Goal: Share content: Share content

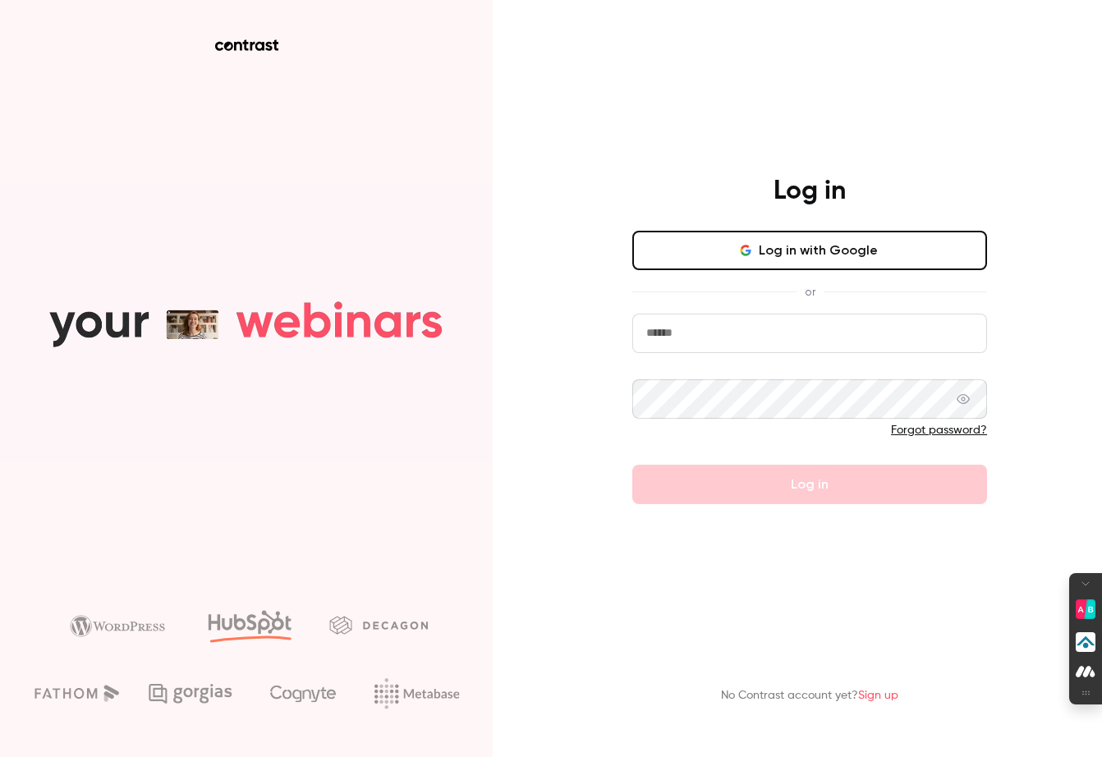
click at [913, 251] on button "Log in with Google" at bounding box center [810, 250] width 355 height 39
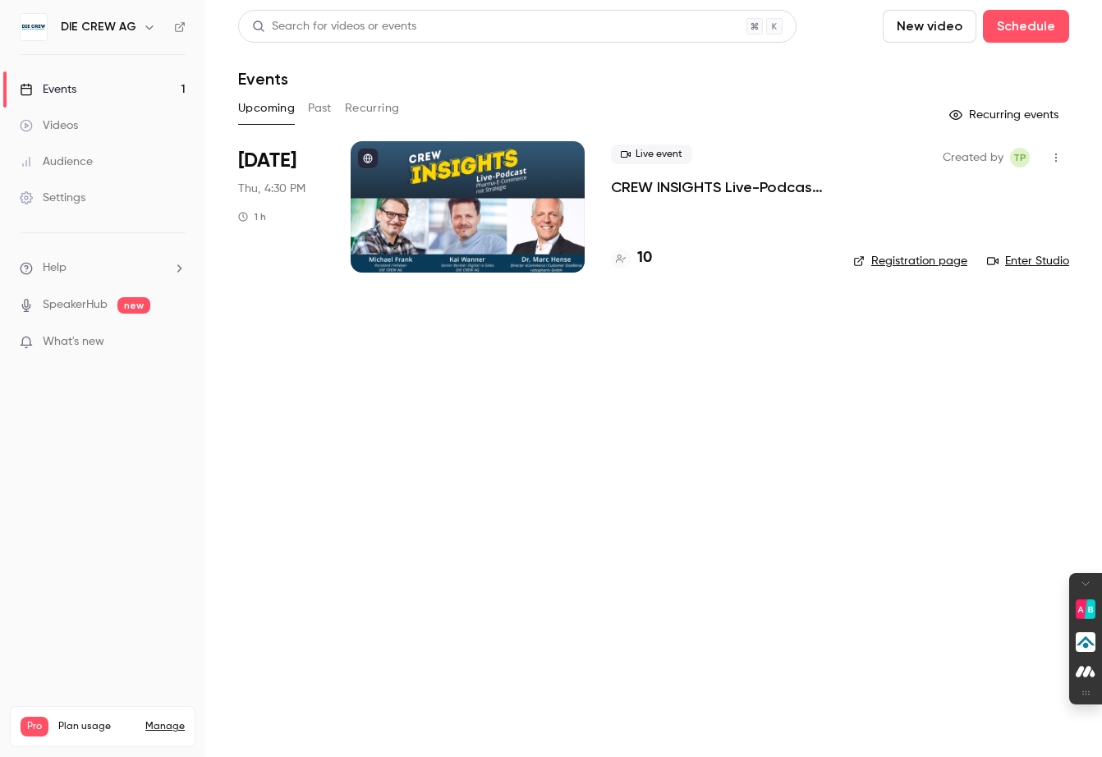
click at [445, 162] on div at bounding box center [468, 206] width 234 height 131
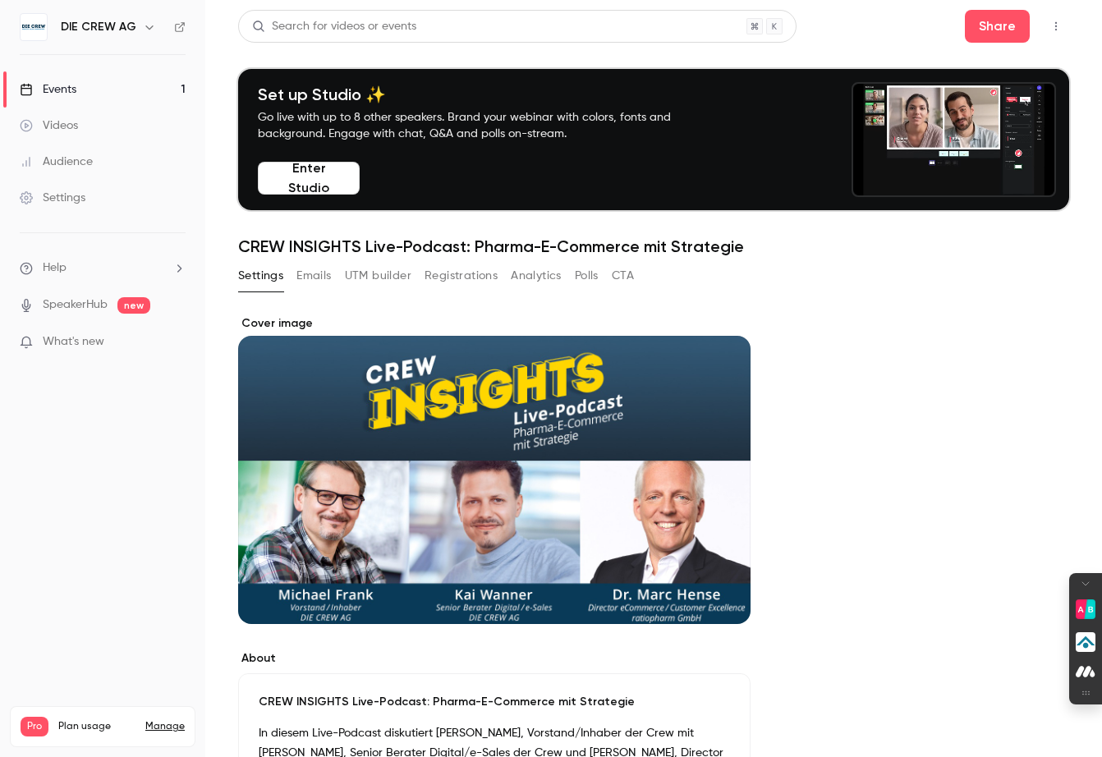
click at [335, 184] on button "Enter Studio" at bounding box center [309, 178] width 102 height 33
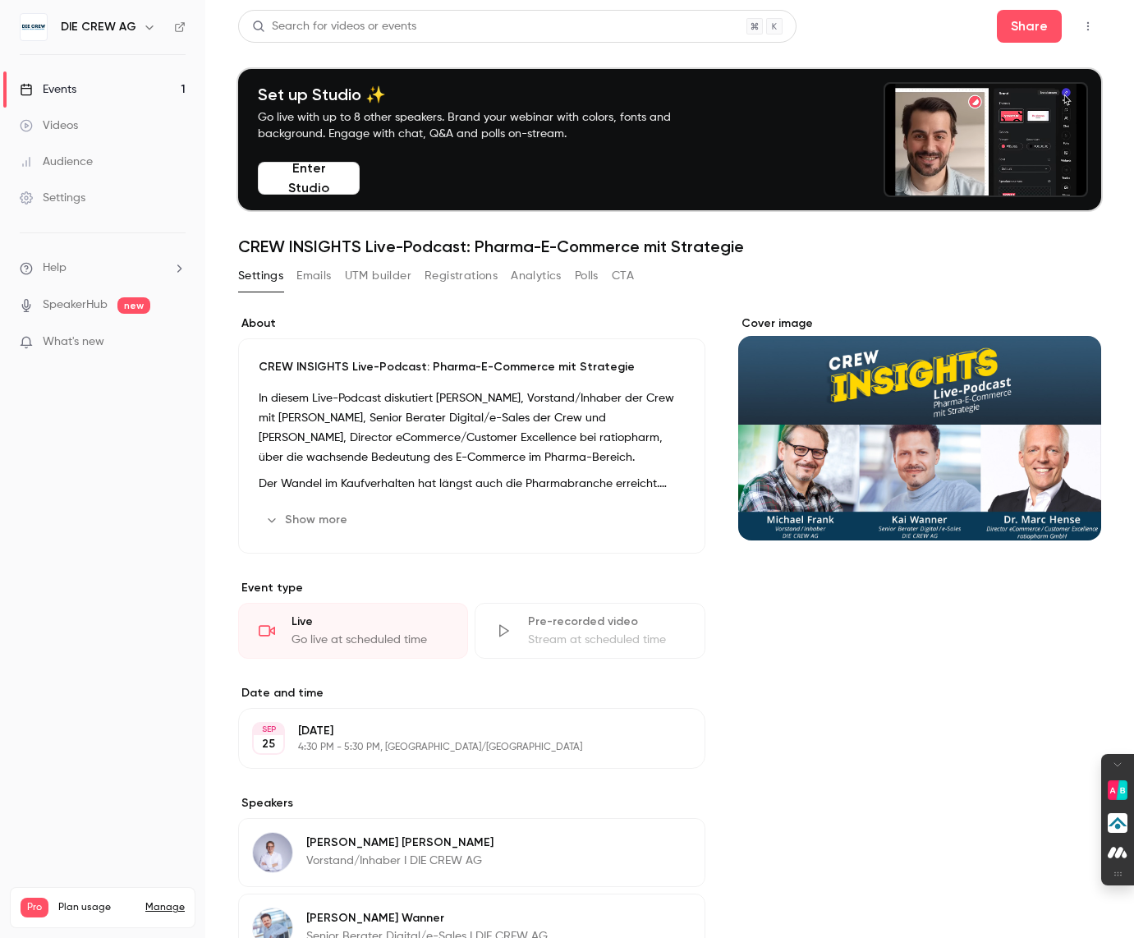
click at [75, 344] on span "What's new" at bounding box center [74, 342] width 62 height 17
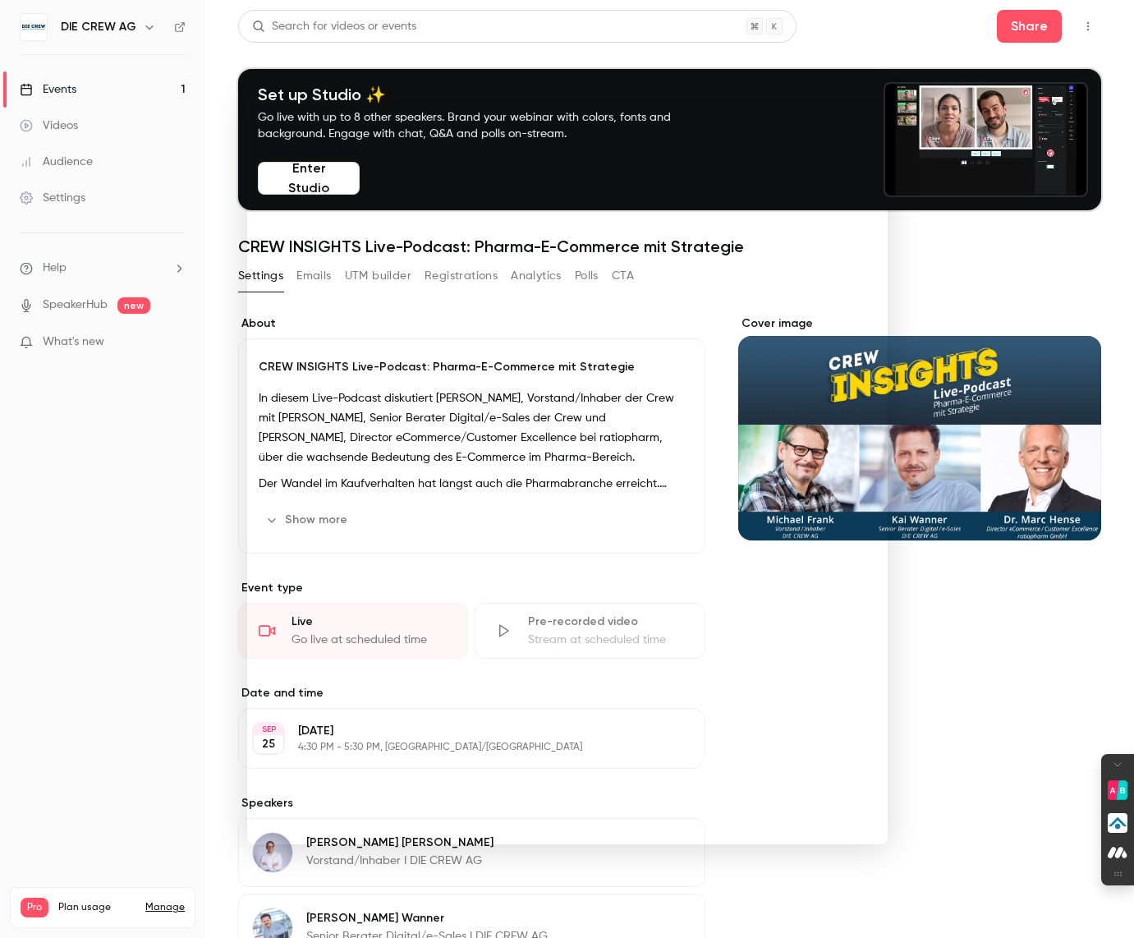
click at [153, 706] on div at bounding box center [567, 469] width 1134 height 938
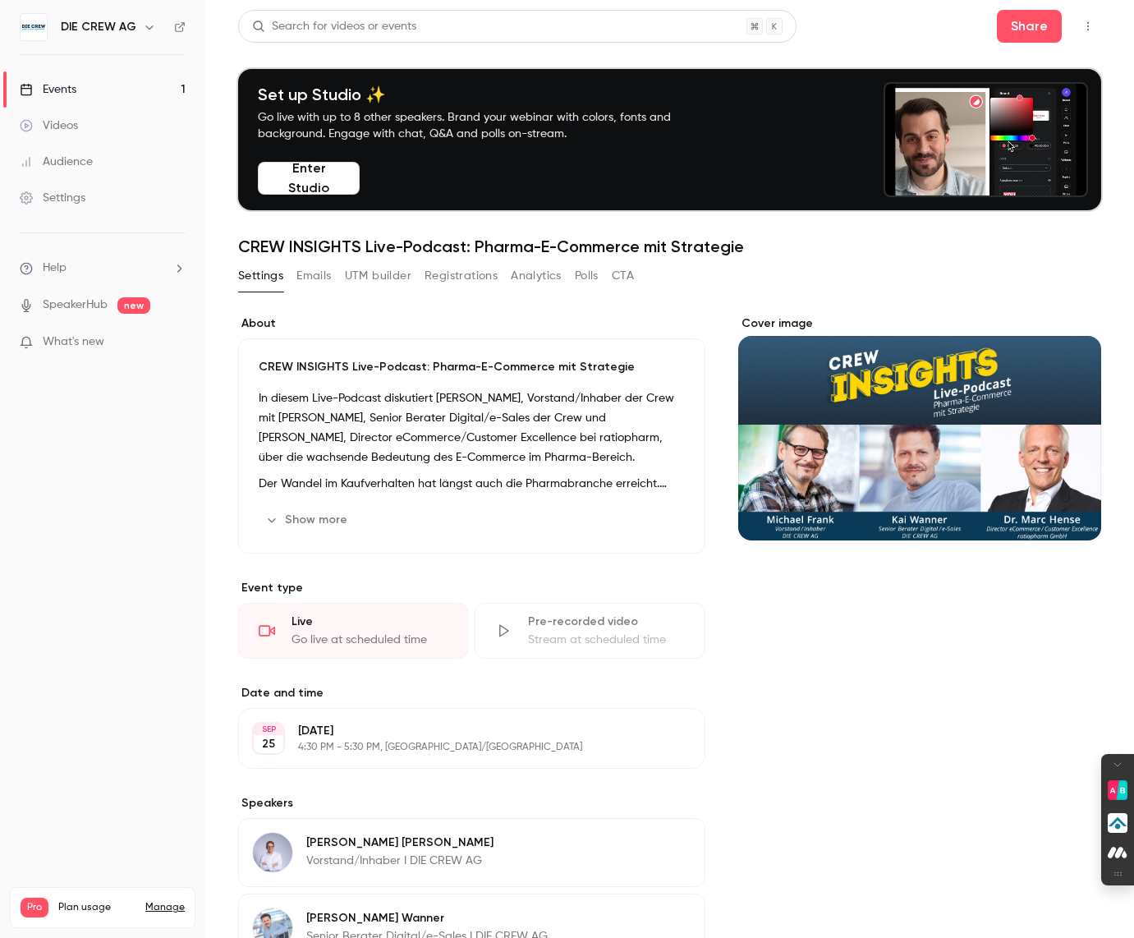
click at [301, 522] on button "Show more" at bounding box center [308, 520] width 99 height 26
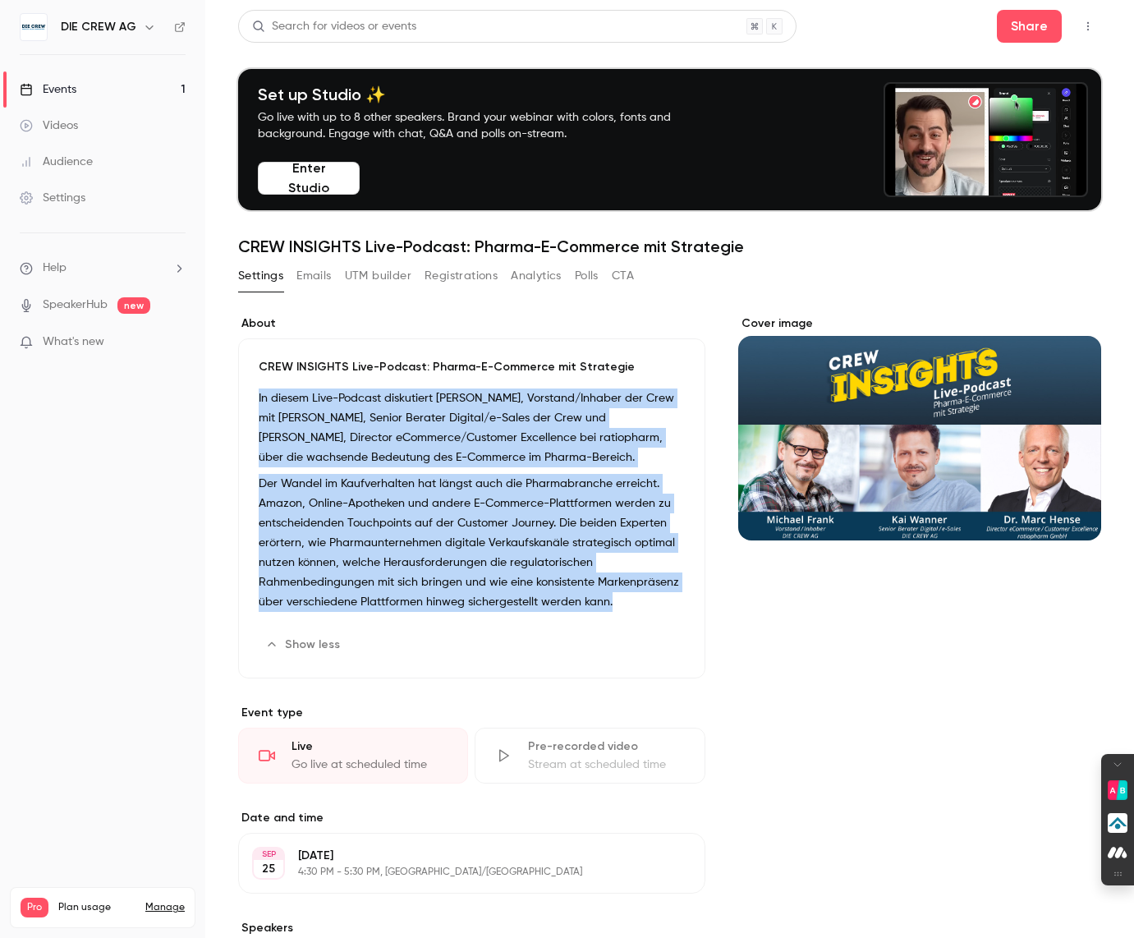
drag, startPoint x: 623, startPoint y: 598, endPoint x: 258, endPoint y: 389, distance: 420.6
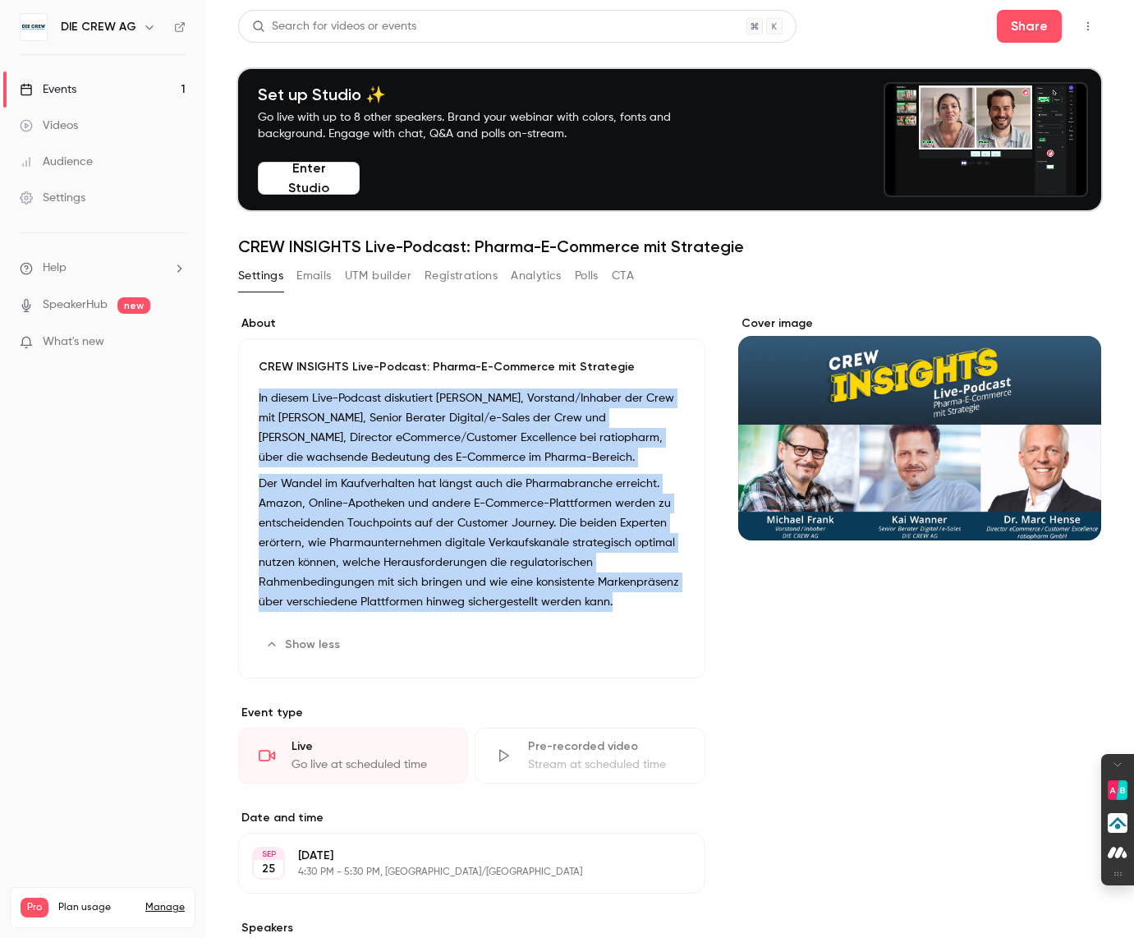
click at [258, 389] on div "CREW INSIGHTS Live-Podcast: Pharma-E-Commerce mit Strategie In diesem Live-Podc…" at bounding box center [471, 508] width 467 height 340
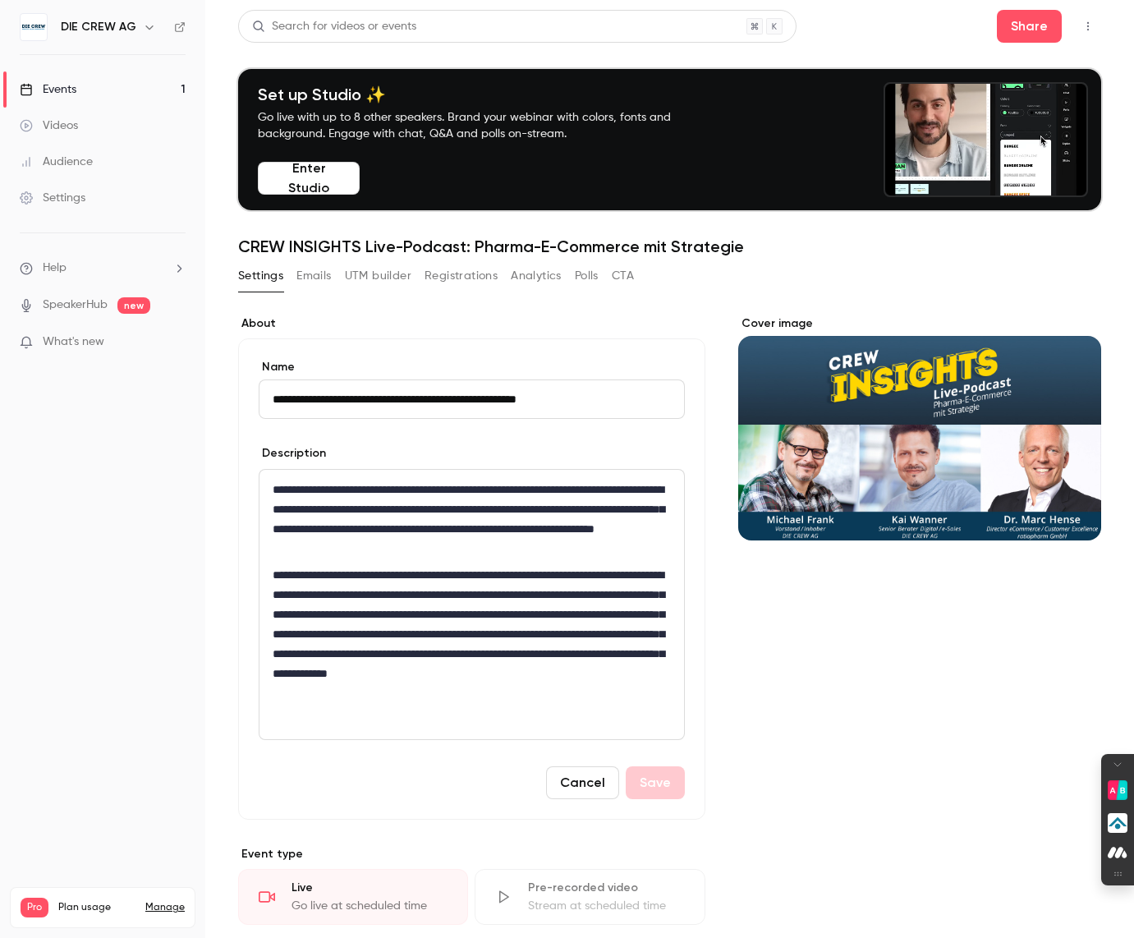
click at [504, 528] on p "**********" at bounding box center [472, 519] width 398 height 79
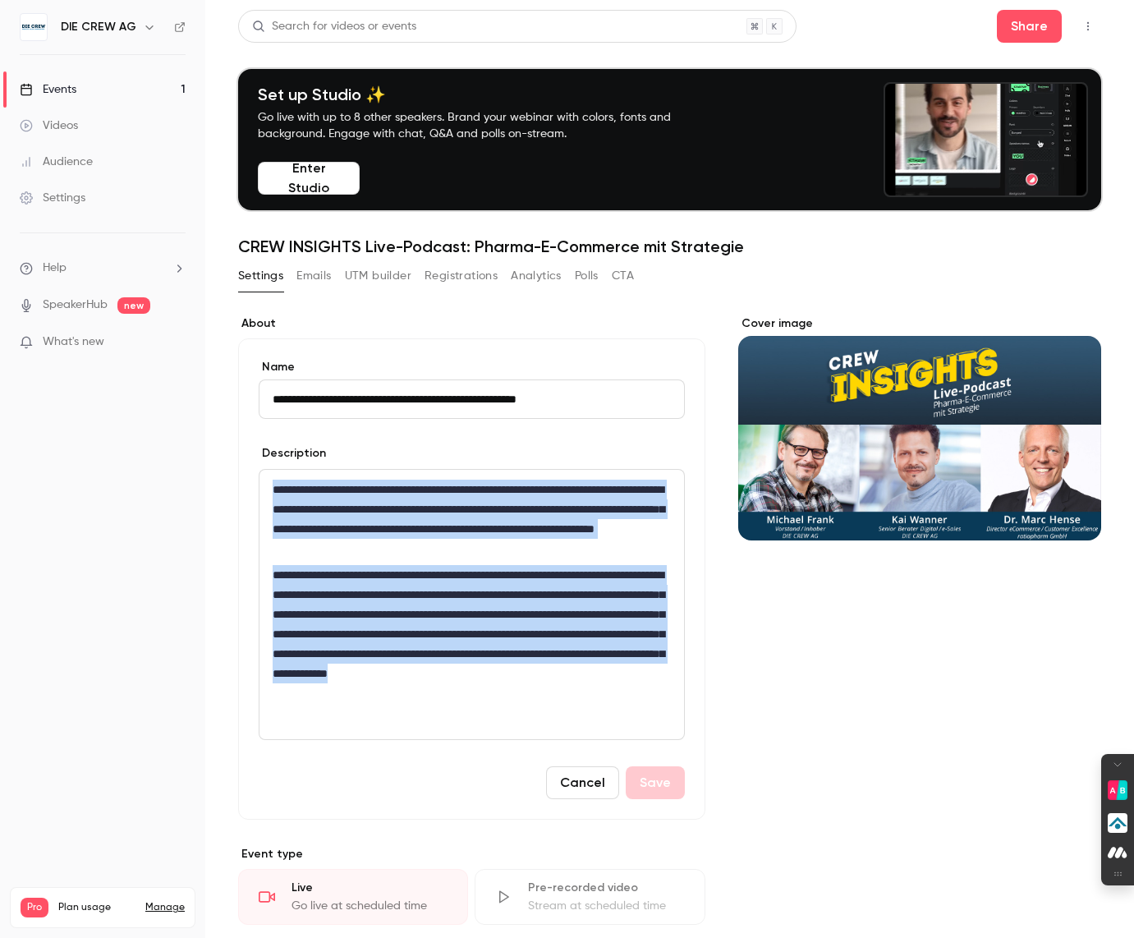
drag, startPoint x: 435, startPoint y: 714, endPoint x: 294, endPoint y: 468, distance: 282.9
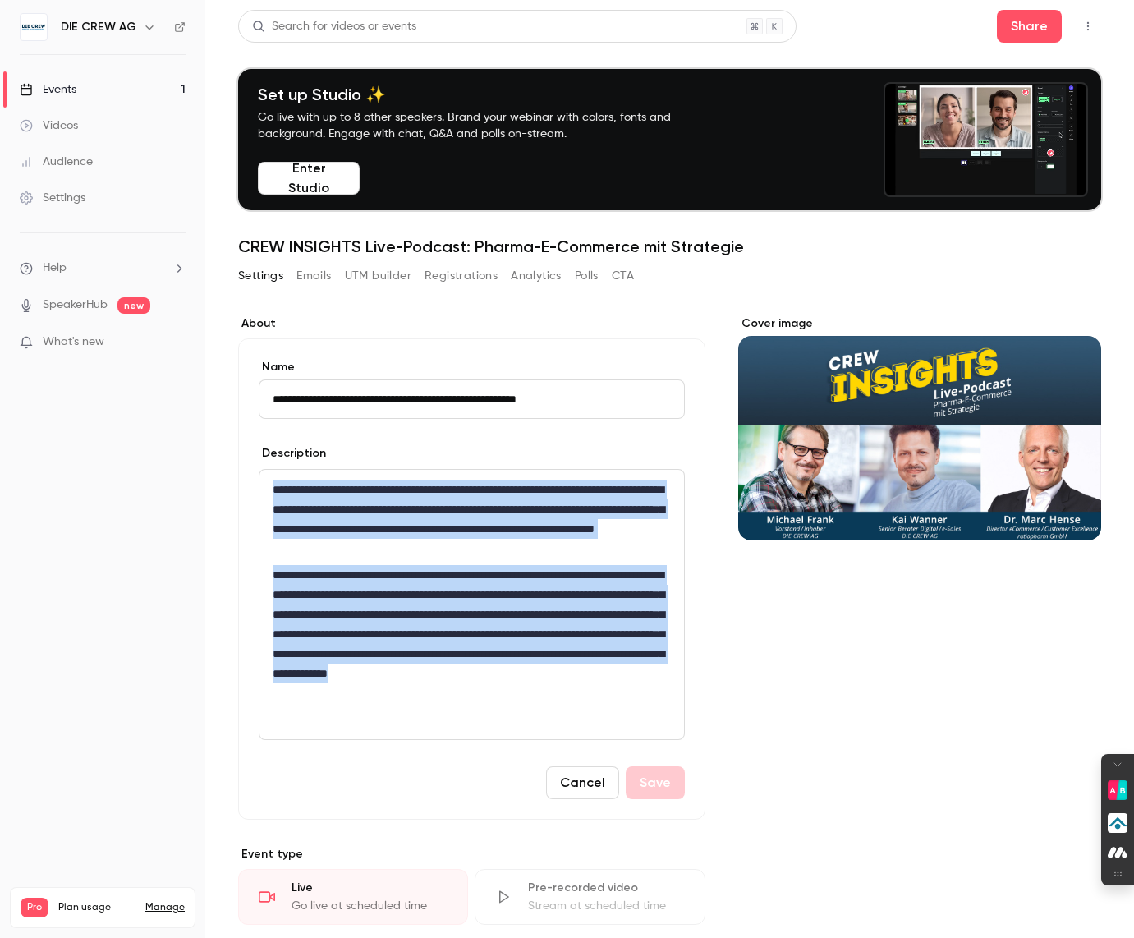
click at [294, 469] on div "**********" at bounding box center [472, 604] width 426 height 271
copy div "**********"
click at [587, 788] on button "Cancel" at bounding box center [582, 782] width 73 height 33
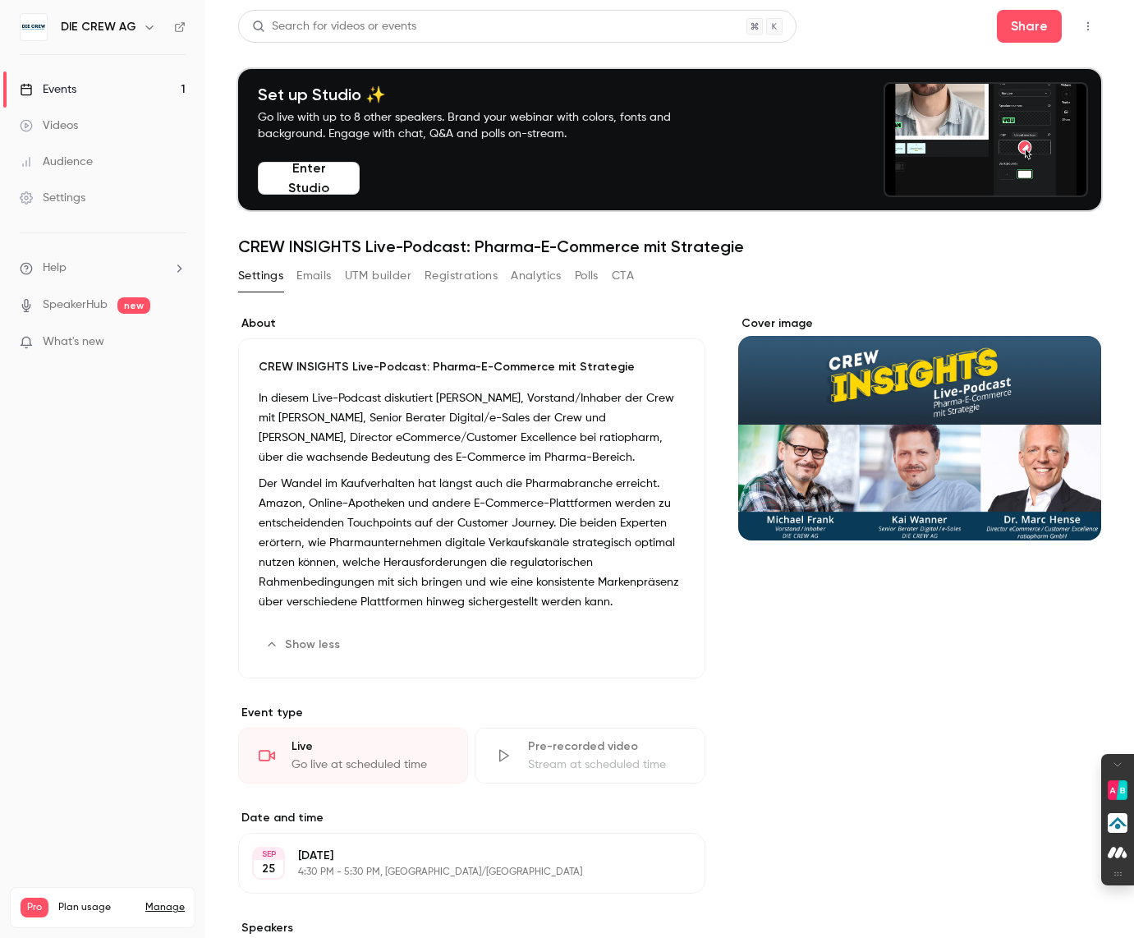
click at [366, 275] on button "UTM builder" at bounding box center [378, 276] width 67 height 26
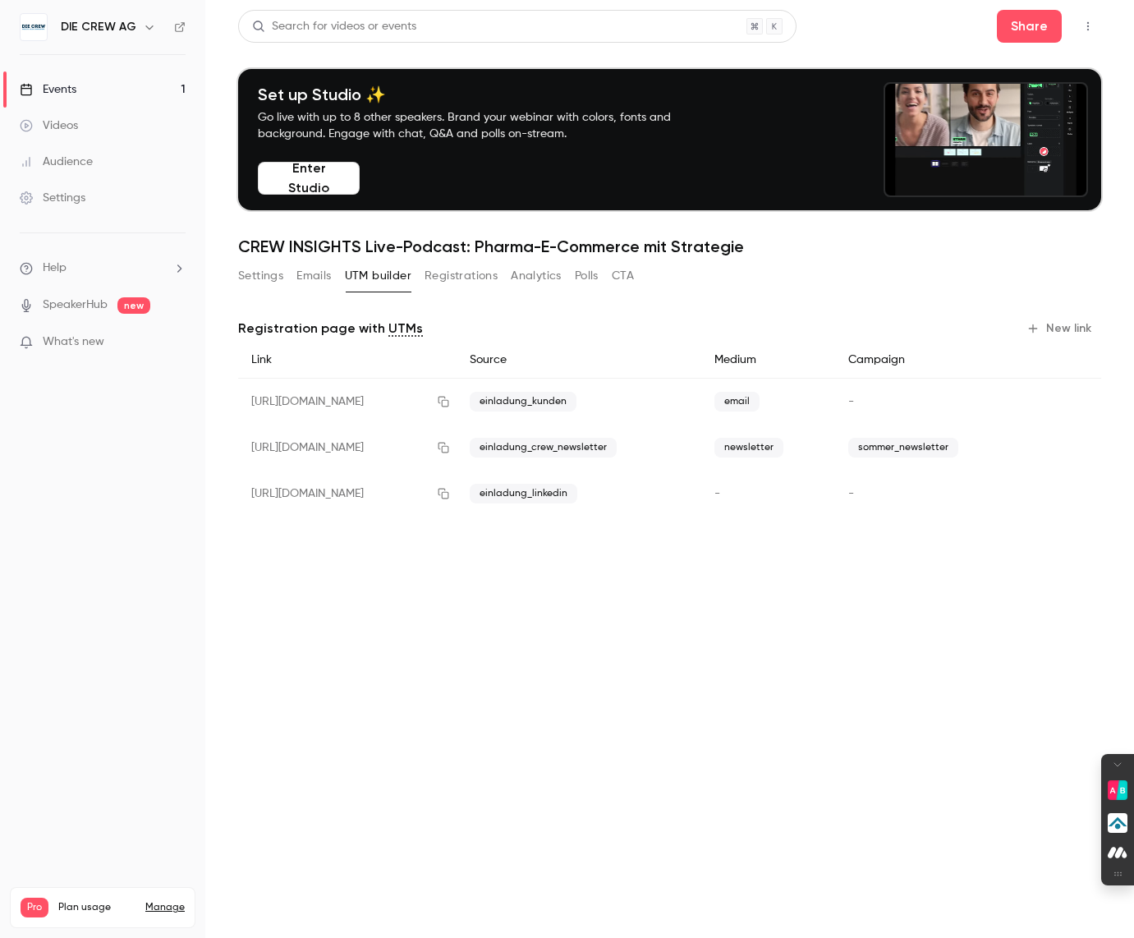
click at [306, 275] on button "Emails" at bounding box center [314, 276] width 35 height 26
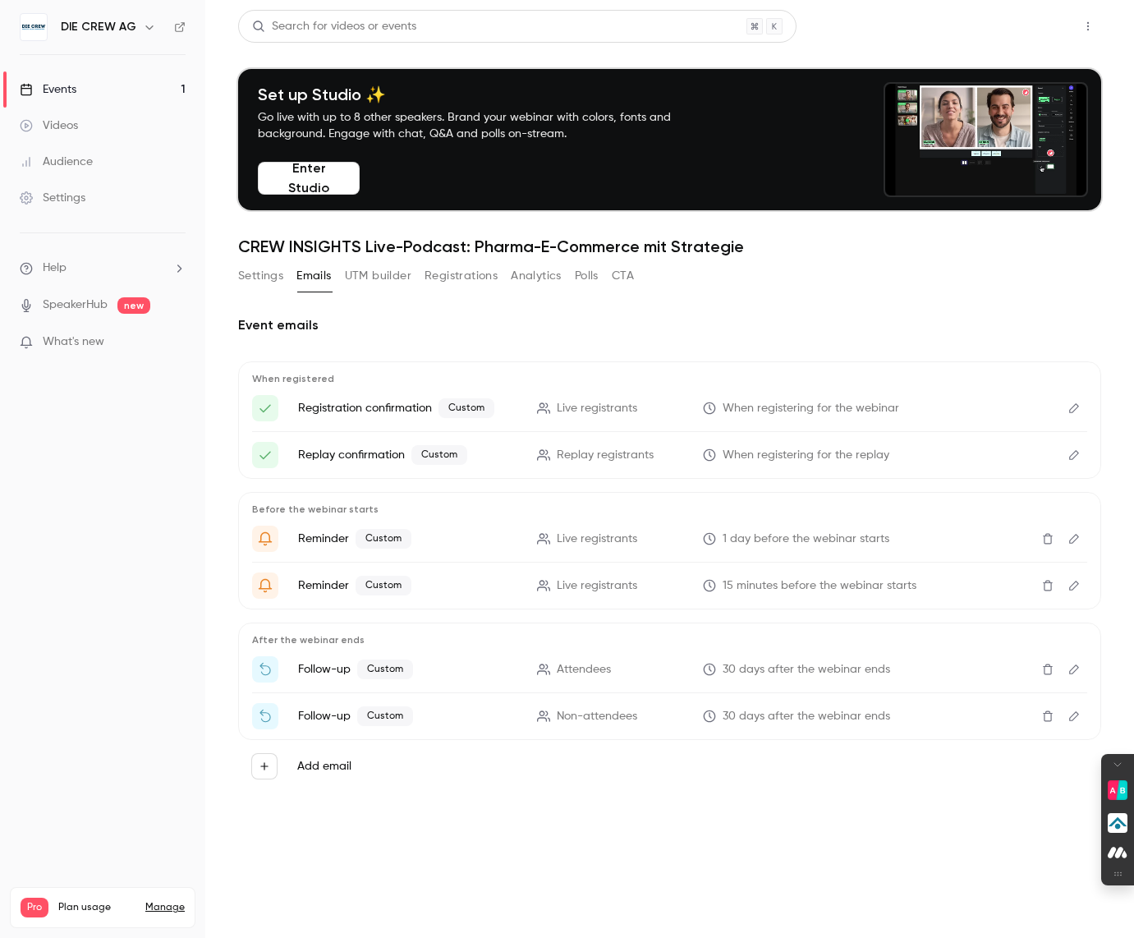
click at [1033, 27] on button "Share" at bounding box center [1029, 26] width 65 height 33
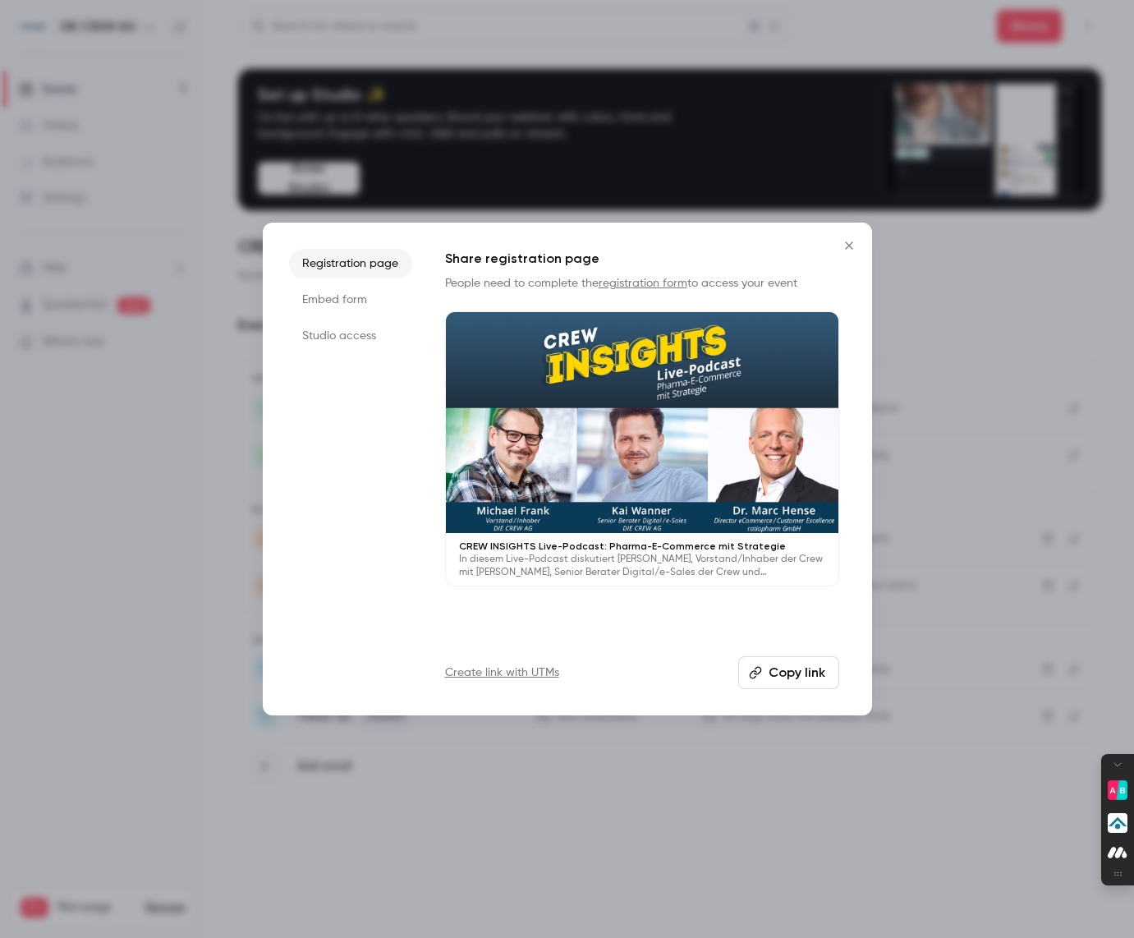
click at [330, 339] on li "Studio access" at bounding box center [350, 336] width 123 height 30
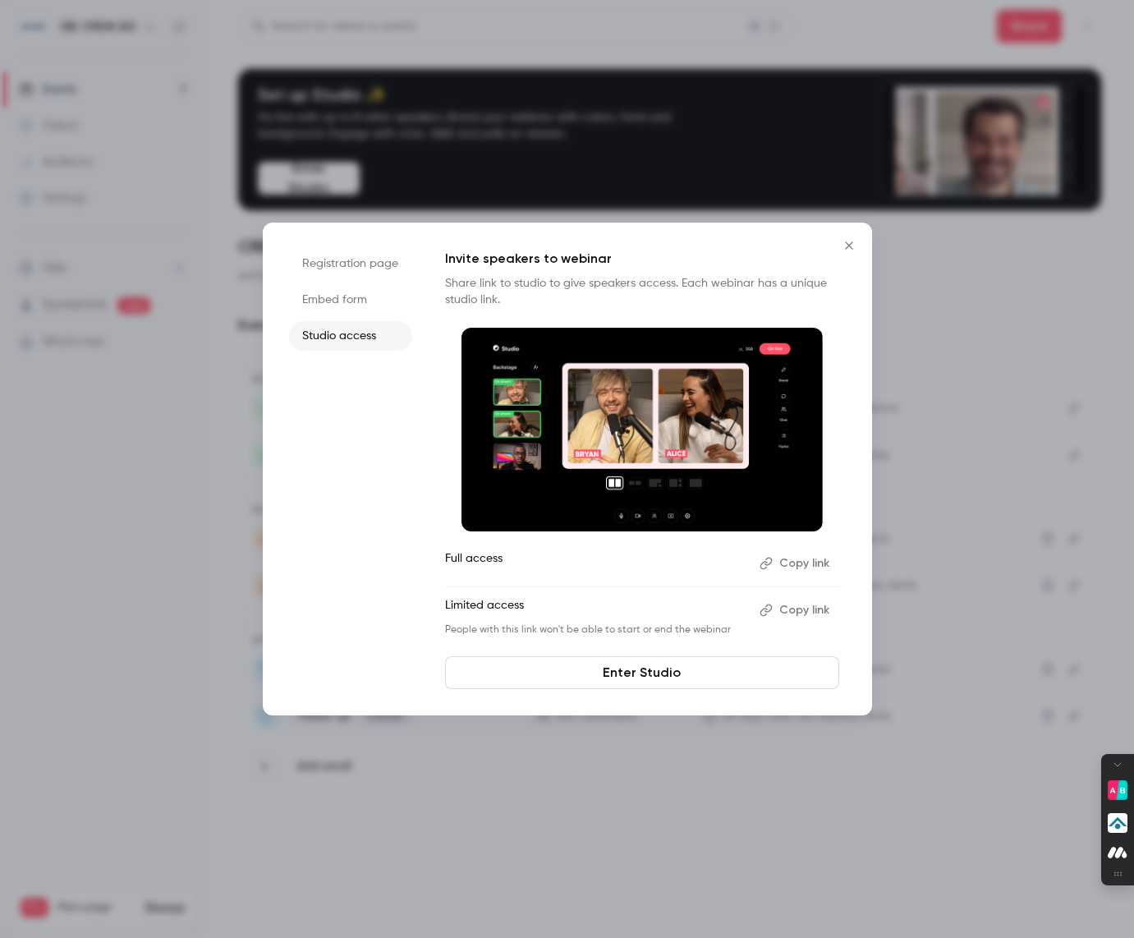
click at [812, 611] on button "Copy link" at bounding box center [796, 610] width 86 height 26
